Goal: Check status: Check status

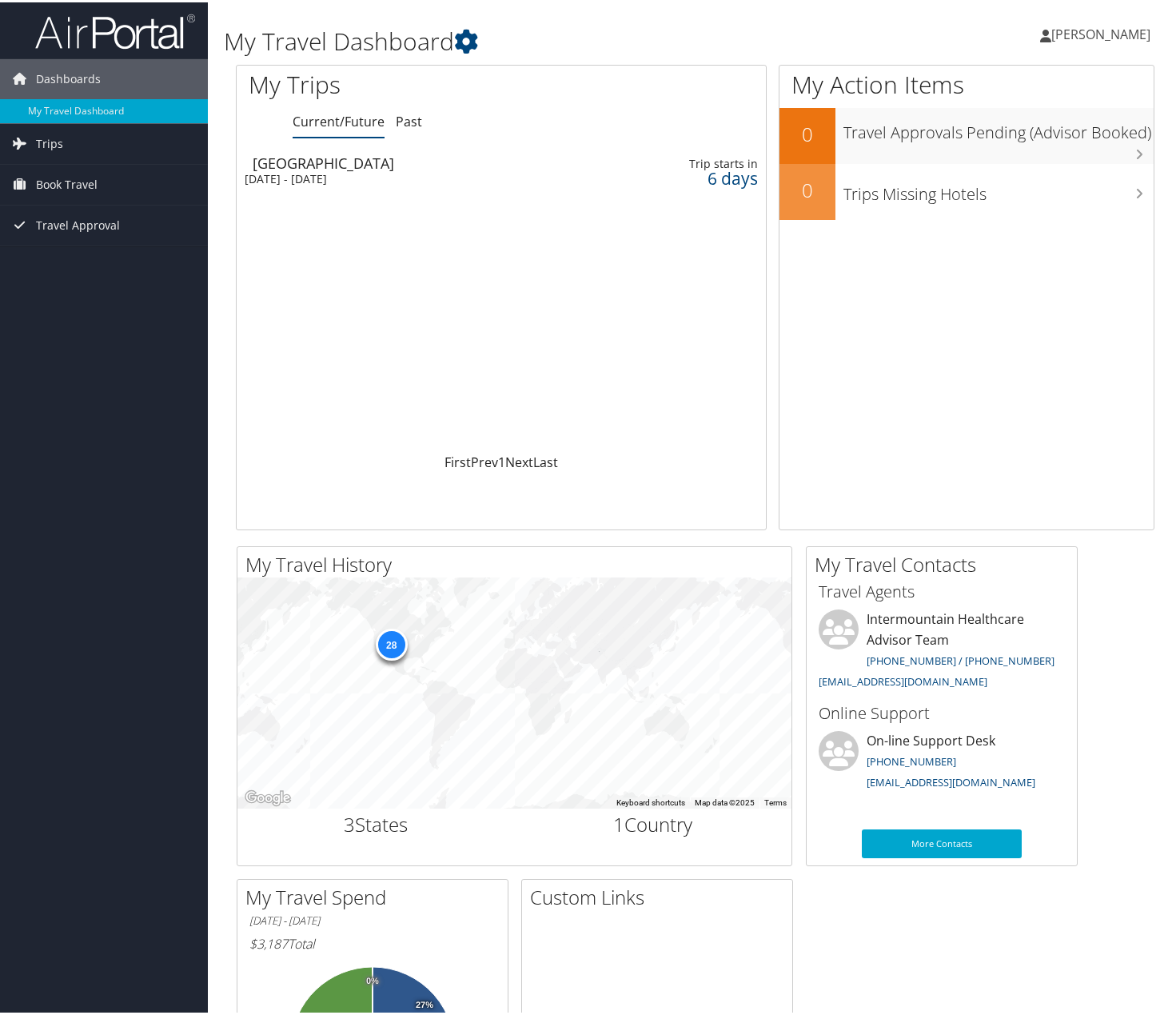
click at [73, 133] on link "Trips" at bounding box center [104, 141] width 207 height 40
click at [89, 175] on link "Current/Future Trips" at bounding box center [104, 173] width 207 height 24
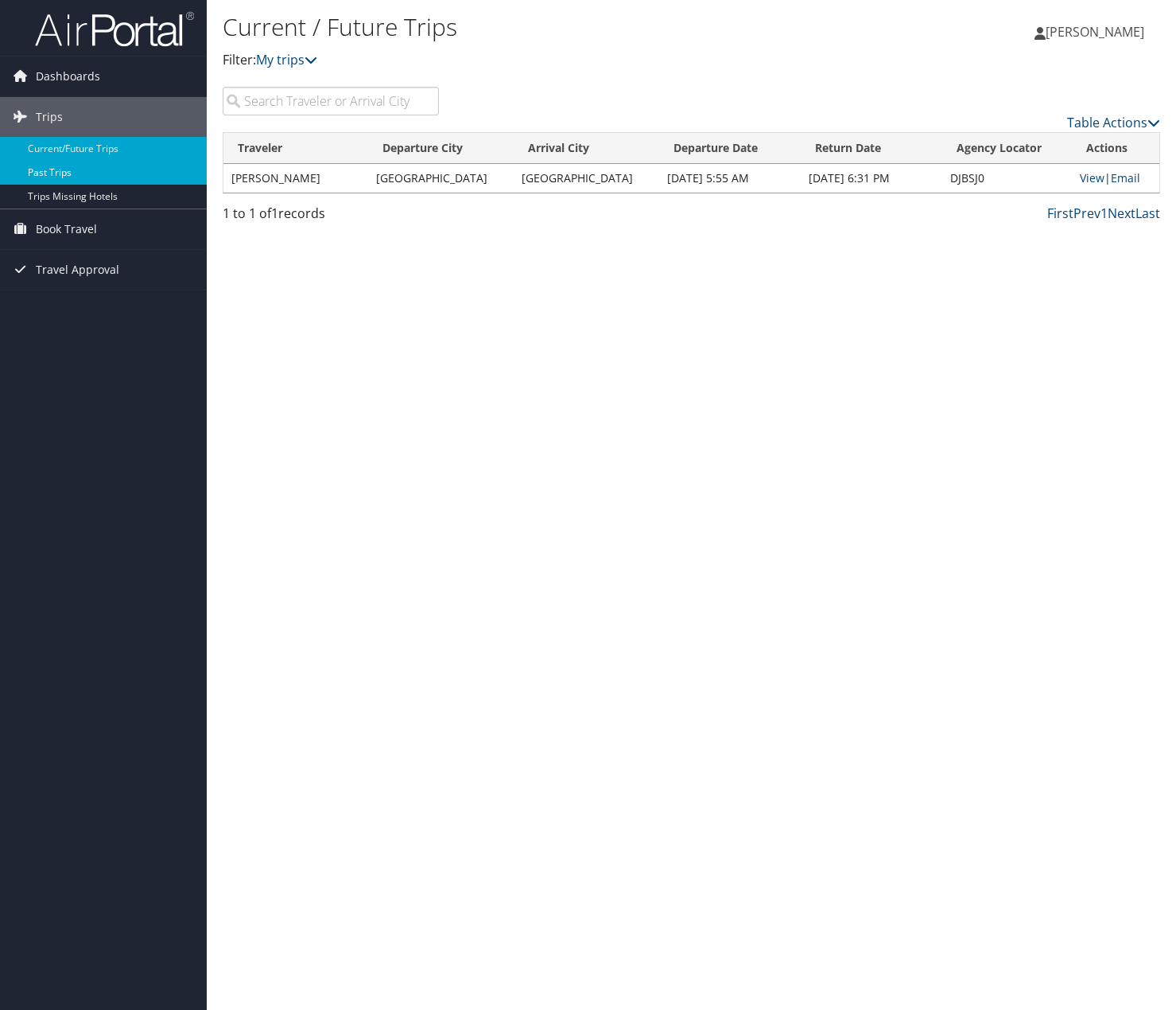
click at [101, 174] on link "Past Trips" at bounding box center [103, 173] width 206 height 24
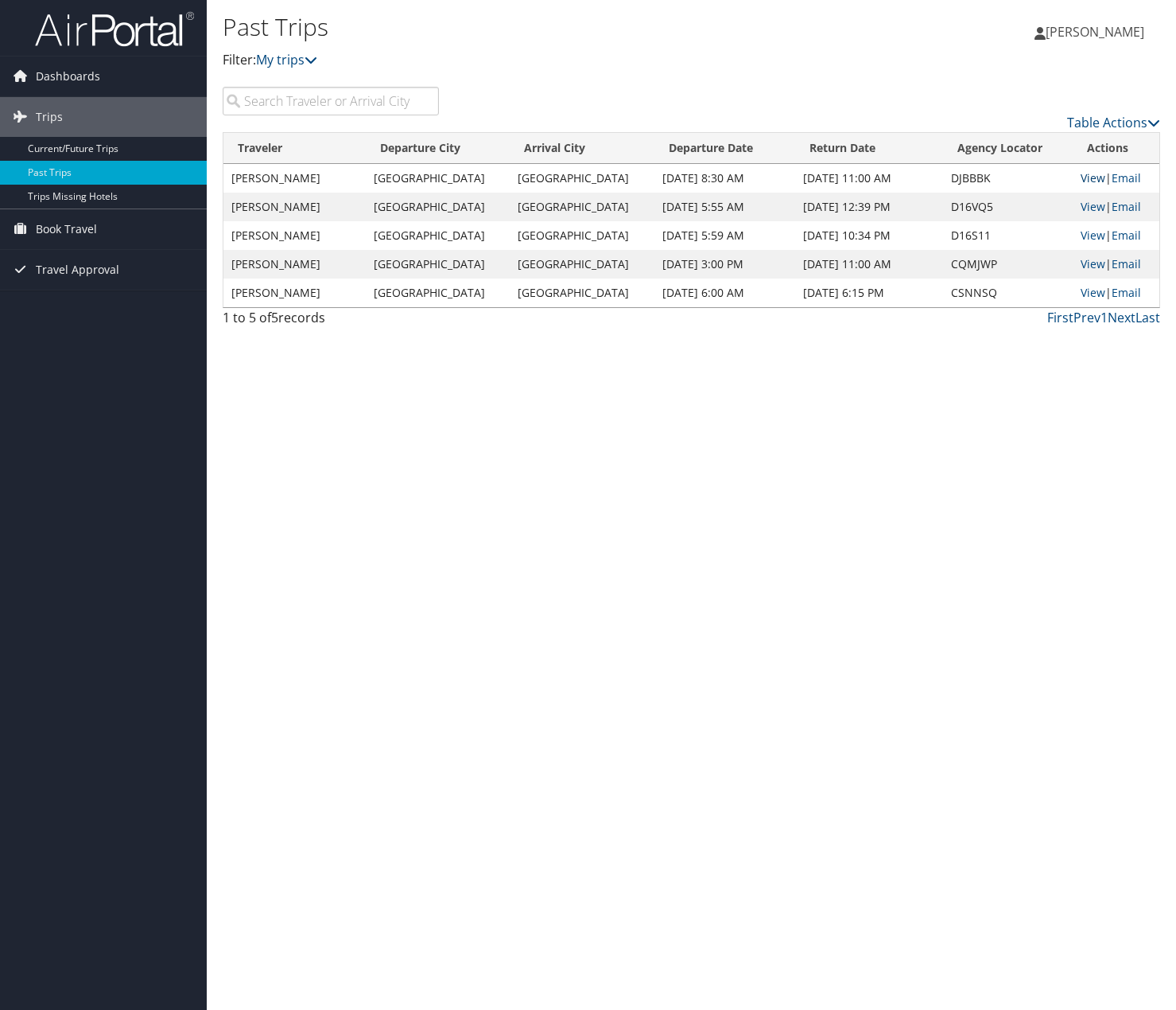
click at [1085, 175] on link "View" at bounding box center [1093, 177] width 25 height 15
click at [1081, 206] on link "View" at bounding box center [1093, 206] width 25 height 15
click at [112, 147] on link "Current/Future Trips" at bounding box center [103, 149] width 206 height 24
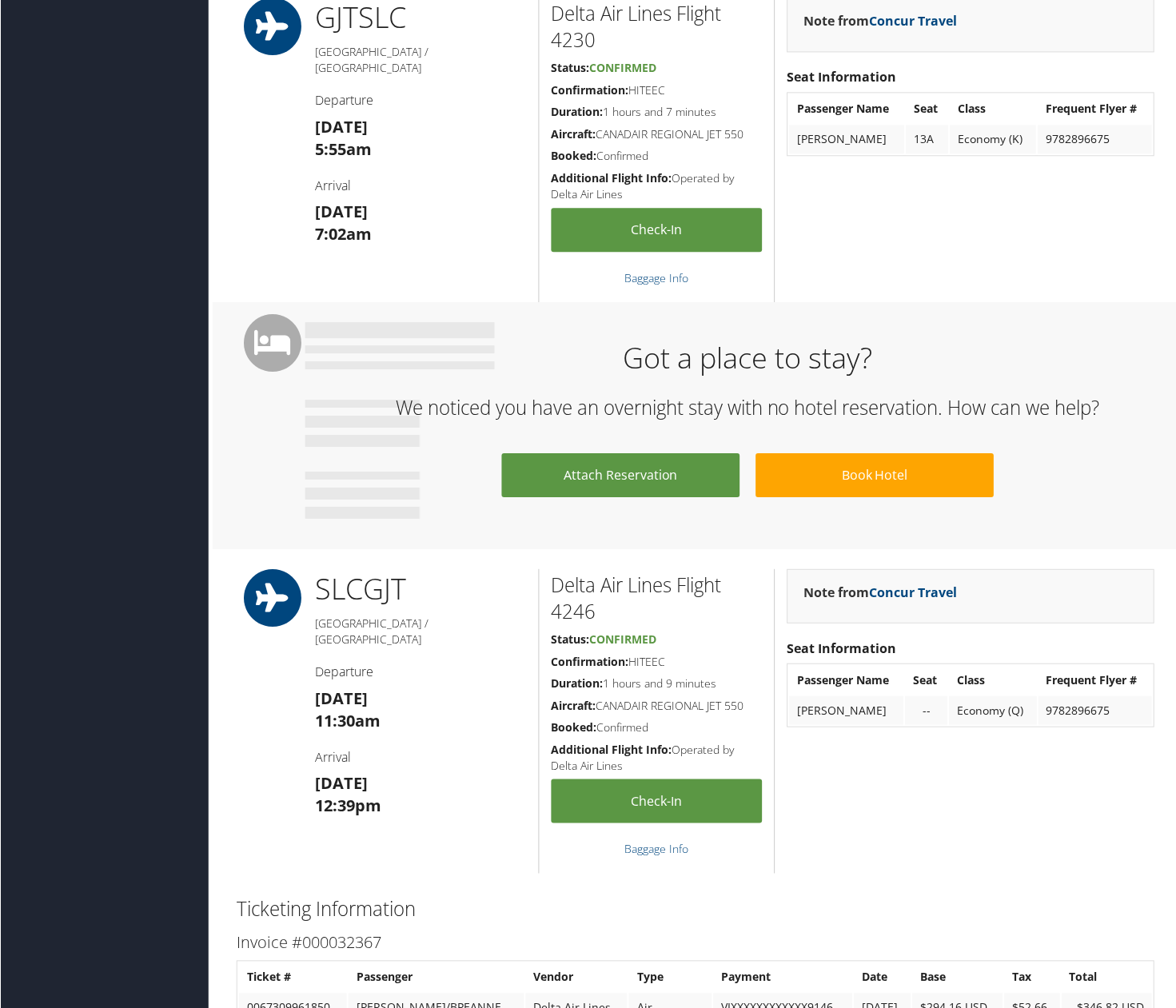
scroll to position [879, 0]
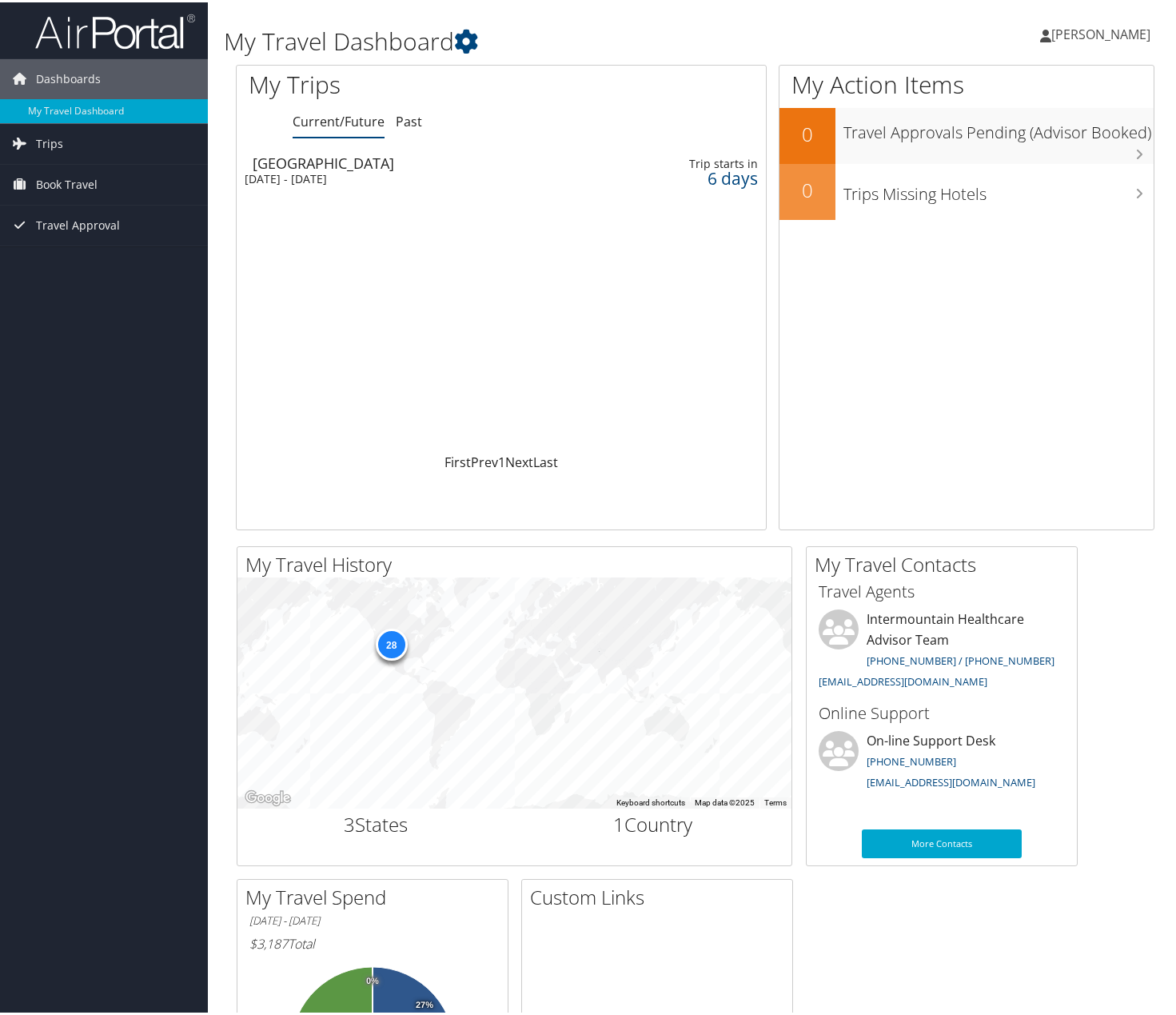
drag, startPoint x: 72, startPoint y: 181, endPoint x: 106, endPoint y: 205, distance: 41.6
click at [72, 181] on span "Book Travel" at bounding box center [66, 182] width 62 height 40
click at [71, 152] on link "Trips" at bounding box center [104, 141] width 207 height 40
click at [69, 172] on link "Current/Future Trips" at bounding box center [104, 173] width 207 height 24
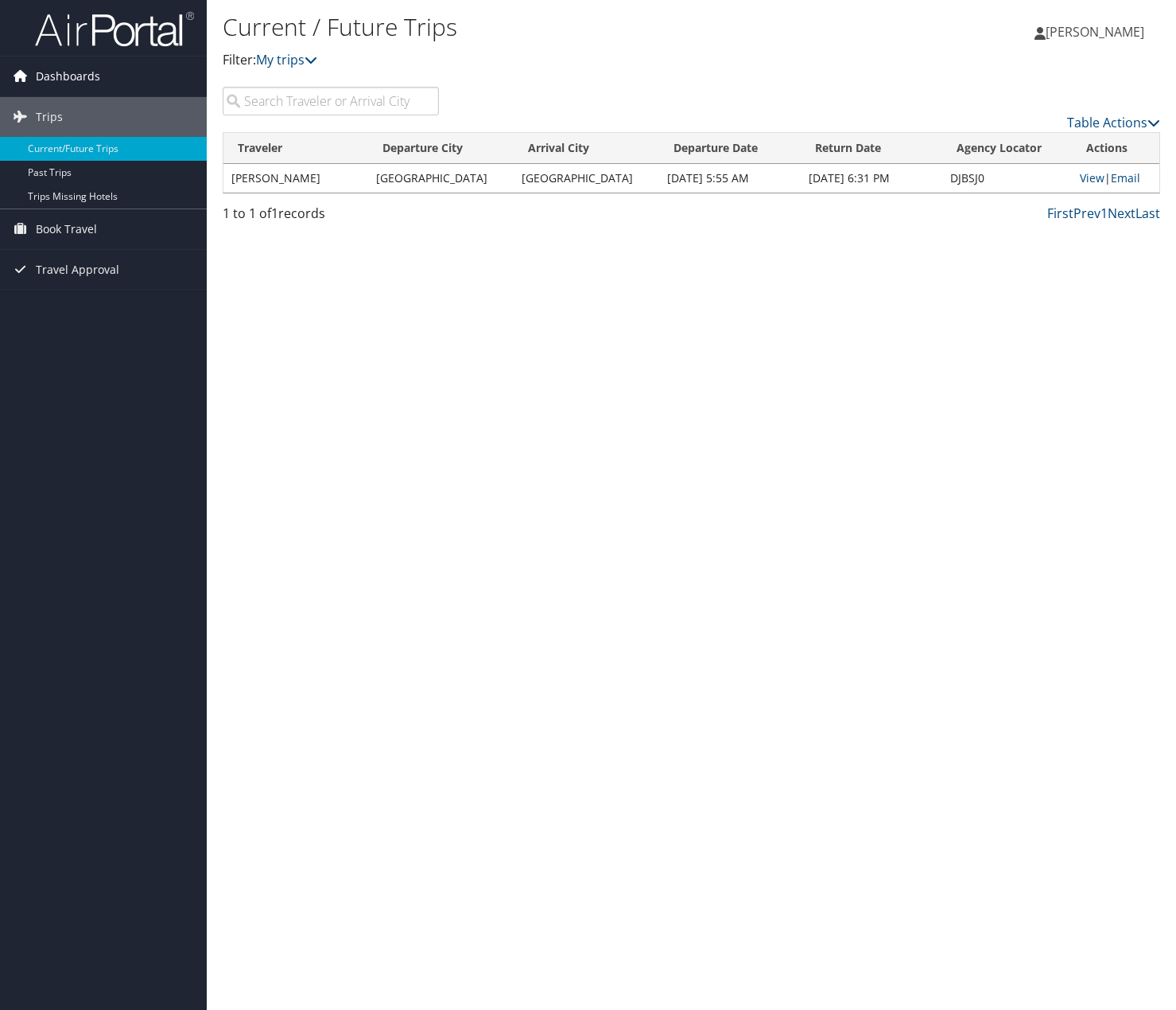
click at [61, 77] on span "Dashboards" at bounding box center [68, 76] width 64 height 40
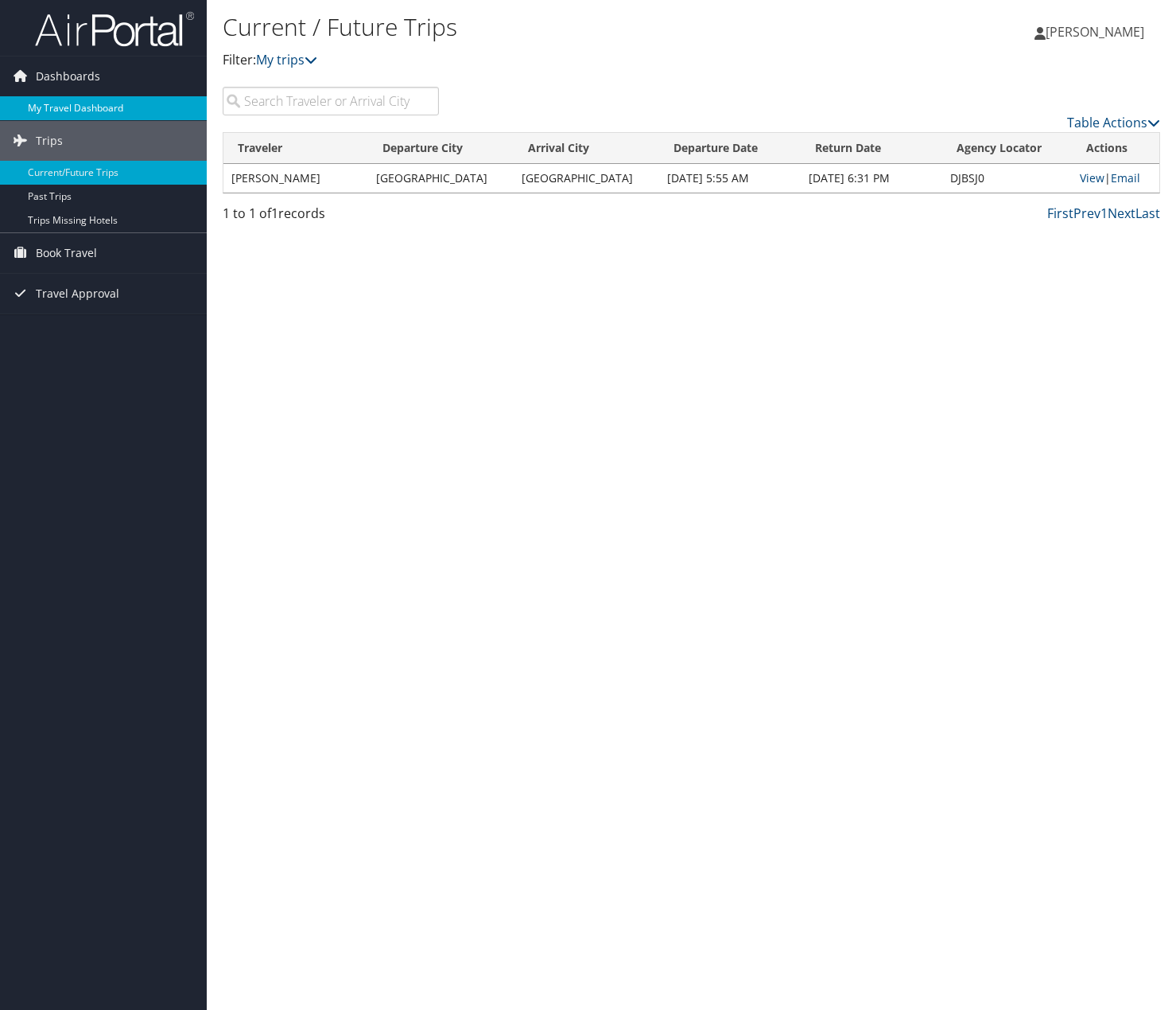
click at [90, 98] on link "My Travel Dashboard" at bounding box center [103, 108] width 206 height 24
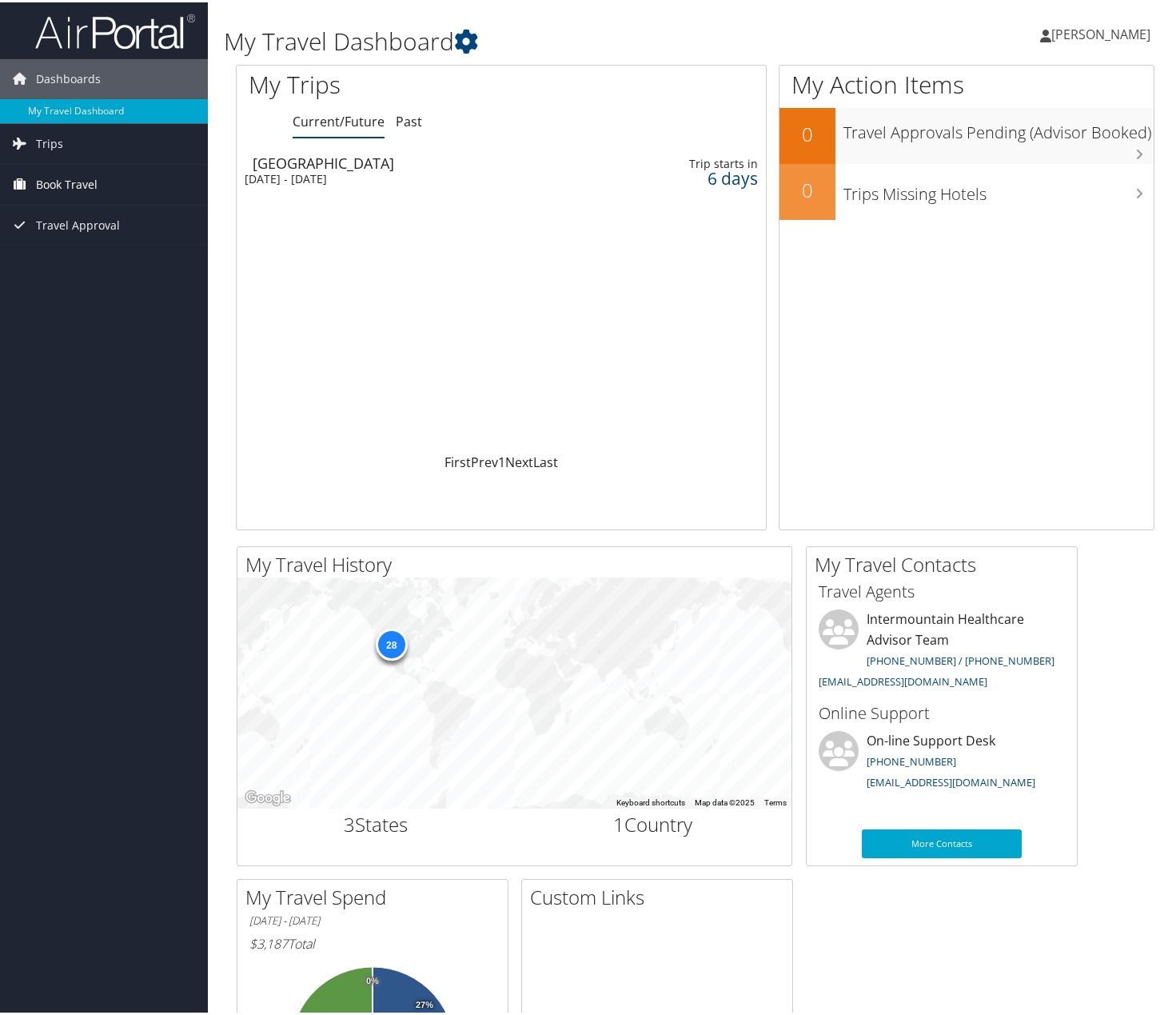
click at [69, 185] on span "Book Travel" at bounding box center [66, 182] width 62 height 40
click at [88, 265] on link "Book/Manage Online Trips" at bounding box center [104, 262] width 207 height 24
click at [92, 149] on link "Trips" at bounding box center [104, 141] width 207 height 40
click at [92, 177] on link "Current/Future Trips" at bounding box center [104, 173] width 207 height 24
